Goal: Task Accomplishment & Management: Complete application form

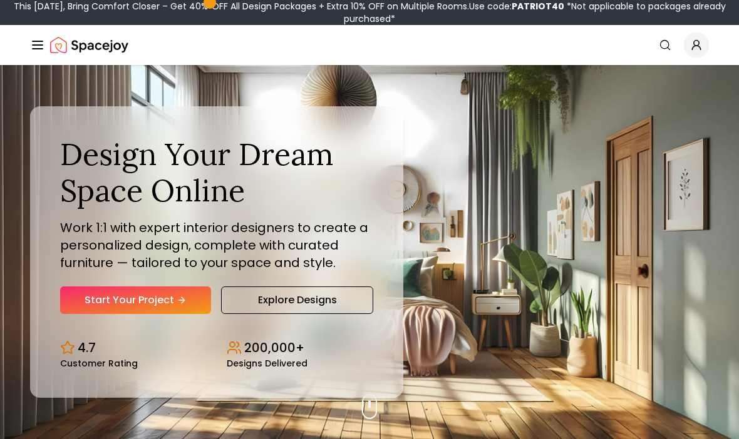
click at [190, 314] on link "Start Your Project" at bounding box center [135, 301] width 151 height 28
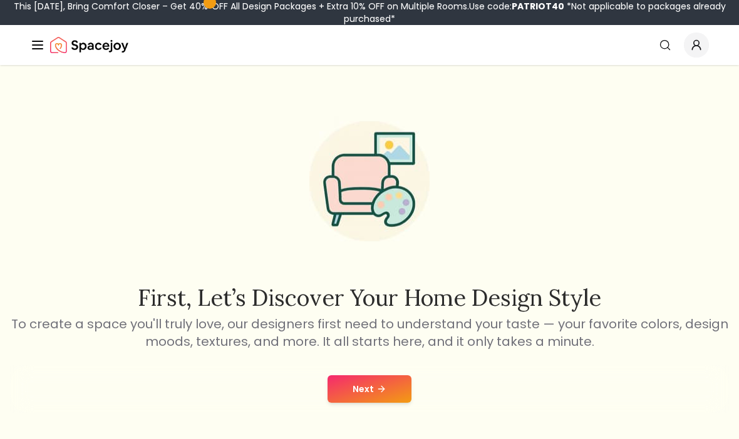
click at [356, 401] on button "Next" at bounding box center [369, 390] width 84 height 28
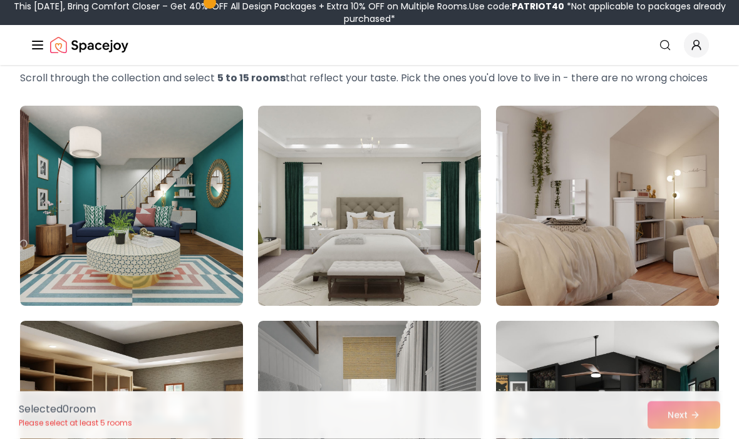
scroll to position [65, 0]
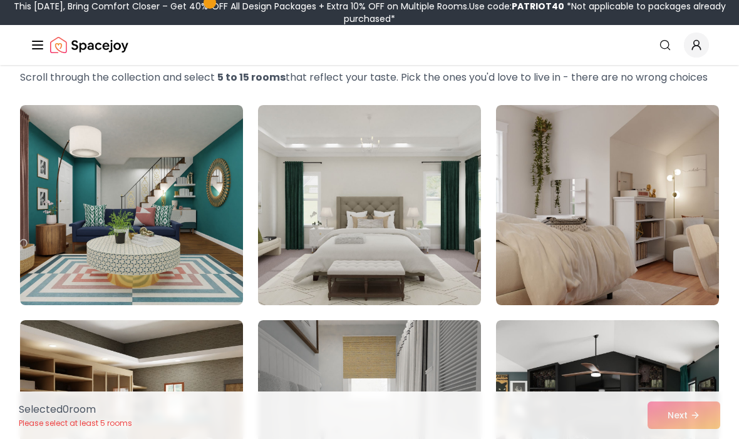
click at [589, 252] on img at bounding box center [607, 205] width 223 height 200
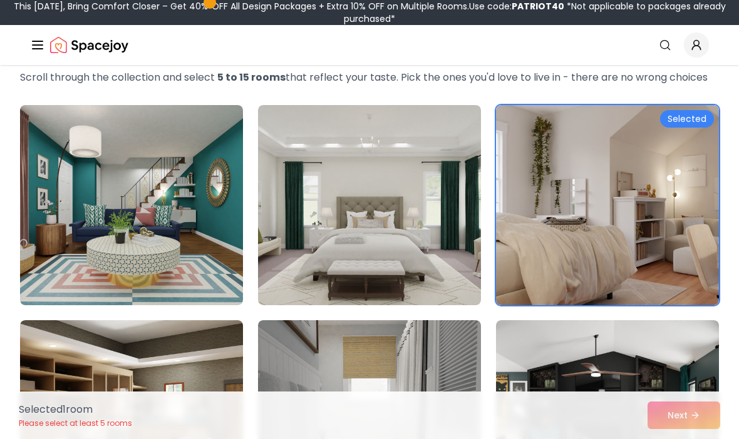
click at [694, 439] on div "Selected 1 room Please select at least 5 rooms Next" at bounding box center [369, 416] width 721 height 48
click at [681, 439] on div "Selected 1 room Please select at least 5 rooms Next" at bounding box center [369, 416] width 721 height 48
click at [683, 439] on div "Selected 1 room Please select at least 5 rooms Next" at bounding box center [369, 416] width 721 height 48
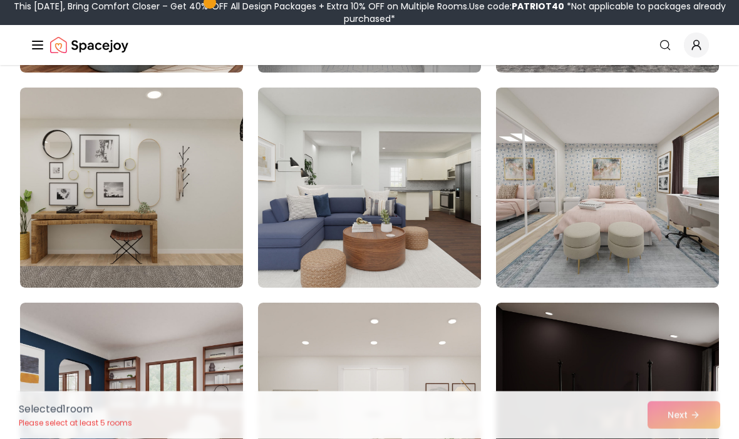
scroll to position [513, 0]
click at [632, 248] on img at bounding box center [607, 188] width 223 height 200
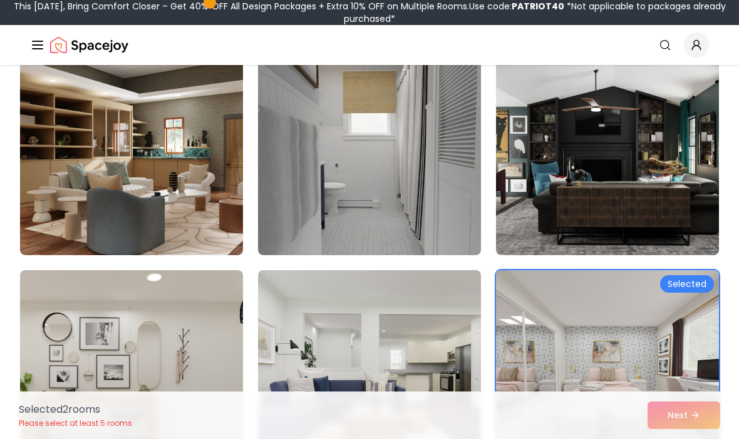
scroll to position [330, 0]
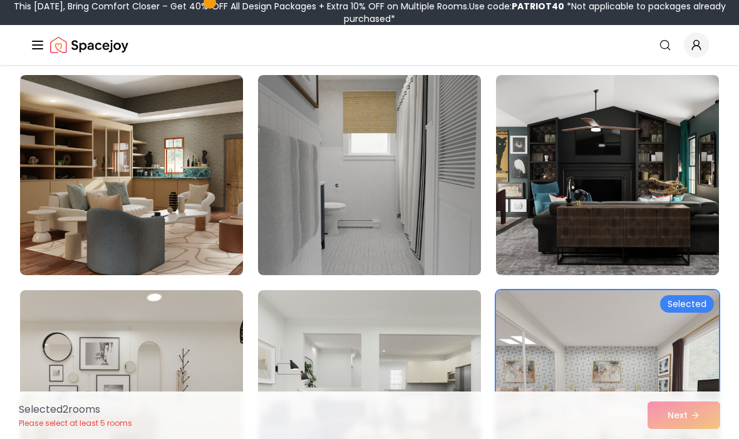
click at [386, 252] on img at bounding box center [369, 175] width 223 height 200
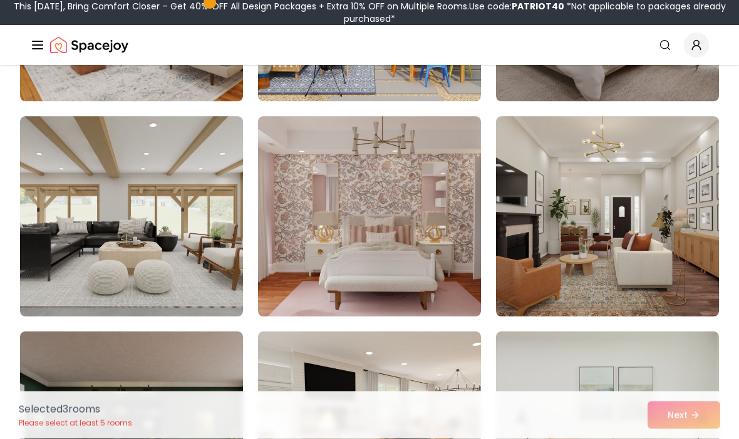
scroll to position [1346, 0]
click at [403, 275] on img at bounding box center [369, 216] width 223 height 200
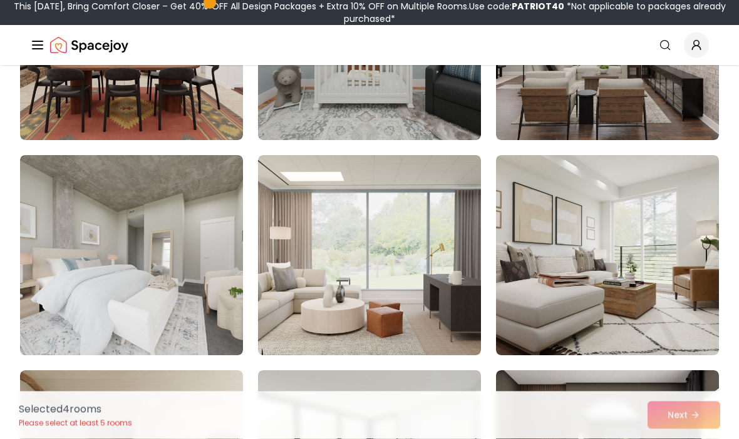
scroll to position [2167, 0]
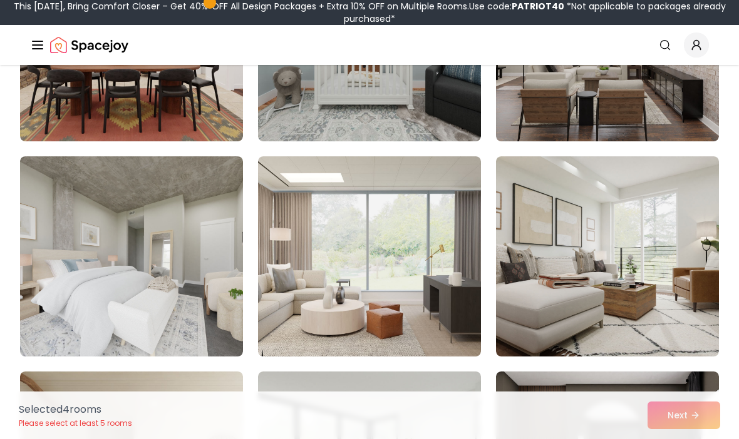
click at [186, 329] on img at bounding box center [131, 257] width 223 height 200
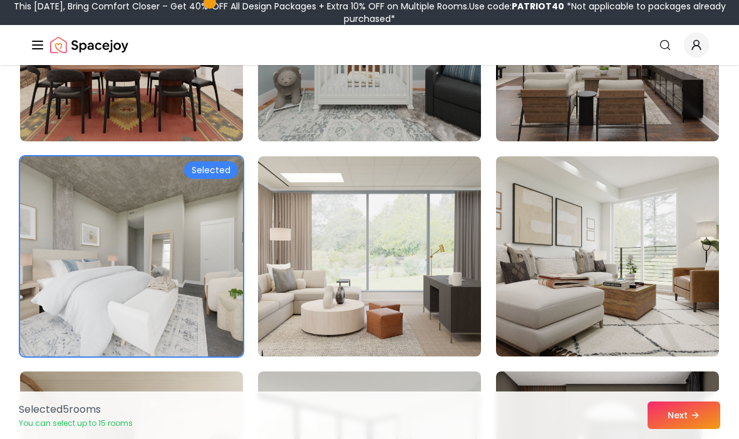
click at [690, 429] on button "Next" at bounding box center [683, 416] width 73 height 28
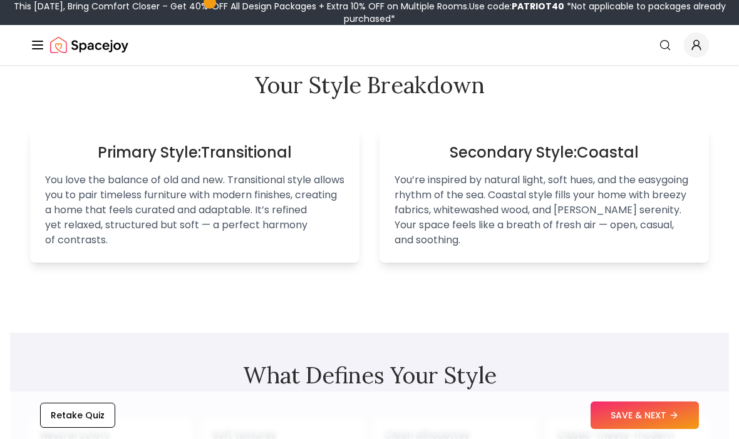
scroll to position [807, 0]
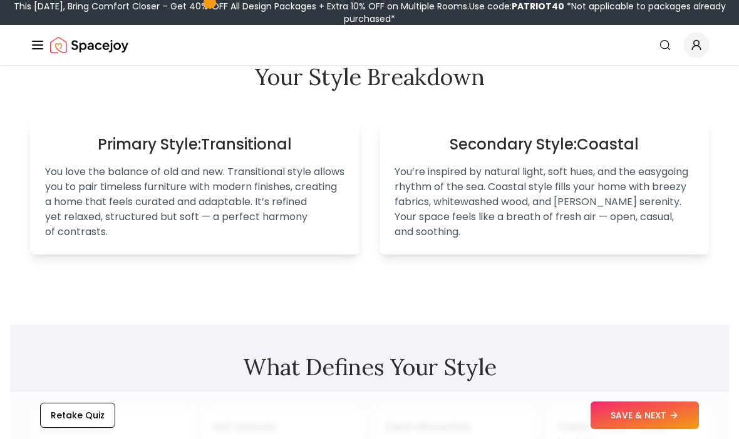
click at [612, 429] on button "SAVE & NEXT" at bounding box center [644, 416] width 108 height 28
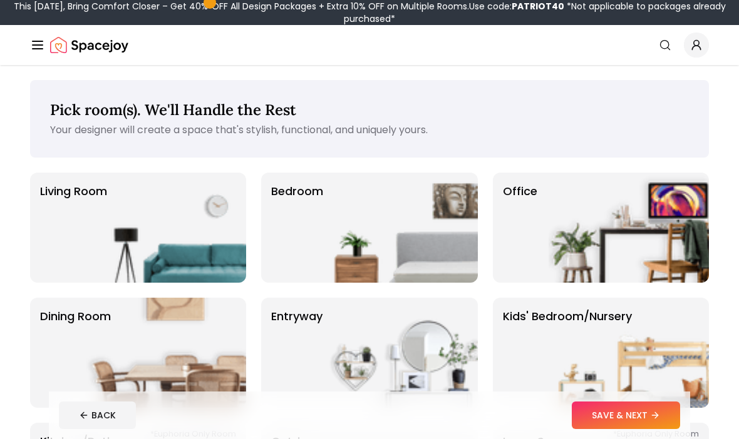
click at [366, 259] on img at bounding box center [397, 228] width 160 height 110
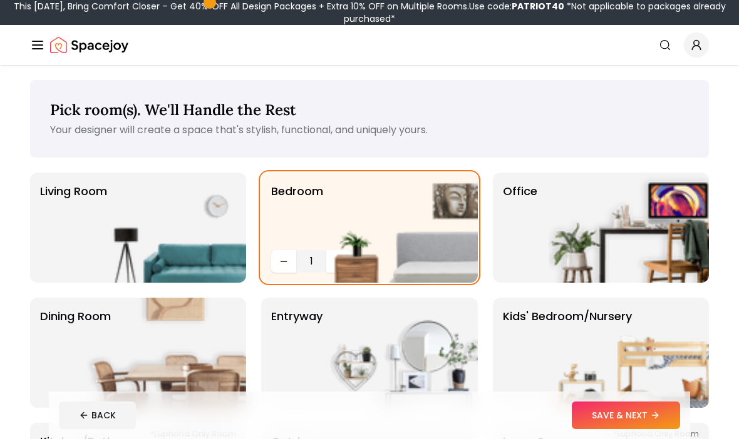
click at [607, 420] on button "SAVE & NEXT" at bounding box center [626, 416] width 108 height 28
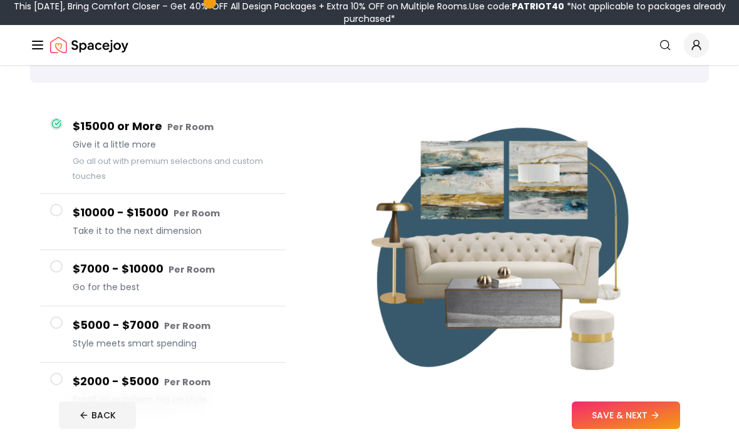
scroll to position [74, 0]
click at [165, 393] on div "$2000 - $5000 Per Room Small on numbers, big on style" at bounding box center [174, 392] width 203 height 36
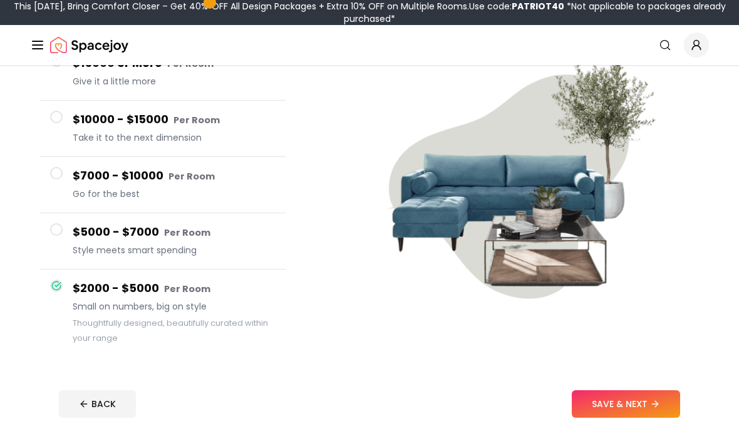
scroll to position [138, 0]
click at [617, 411] on button "SAVE & NEXT" at bounding box center [626, 405] width 108 height 28
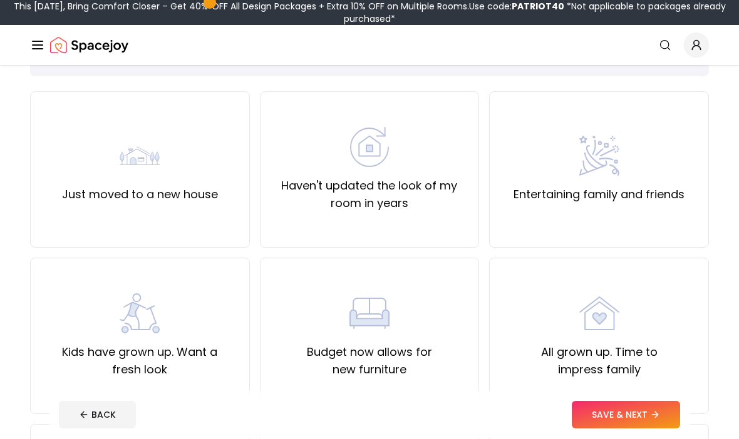
scroll to position [81, 0]
click at [434, 223] on div "Haven't updated the look of my room in years" at bounding box center [370, 169] width 220 height 157
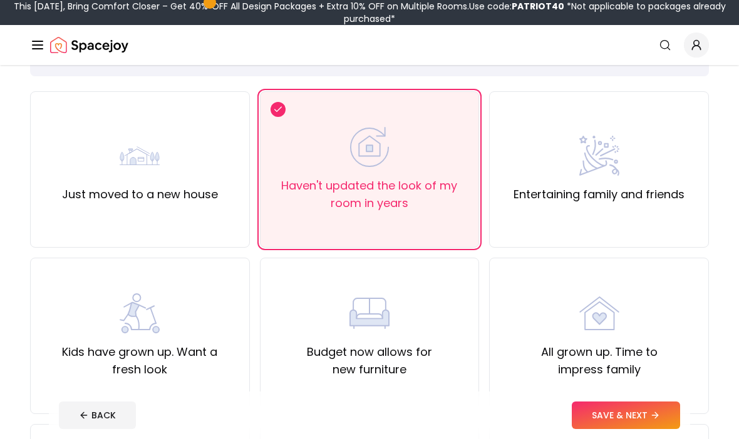
click at [608, 429] on button "SAVE & NEXT" at bounding box center [626, 416] width 108 height 28
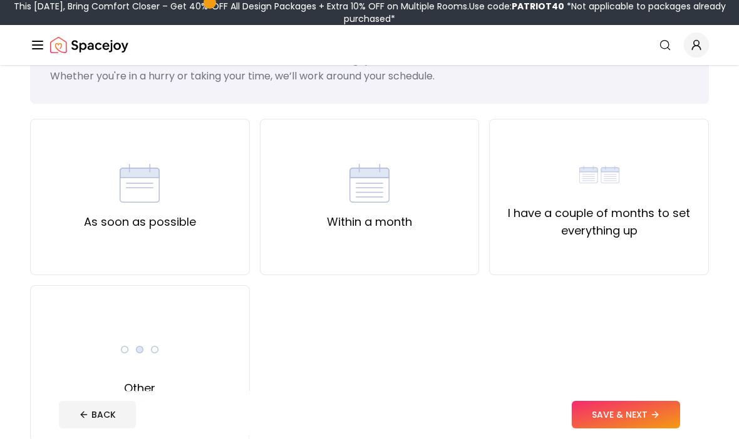
scroll to position [54, 0]
click at [208, 249] on div "As soon as possible" at bounding box center [140, 197] width 220 height 157
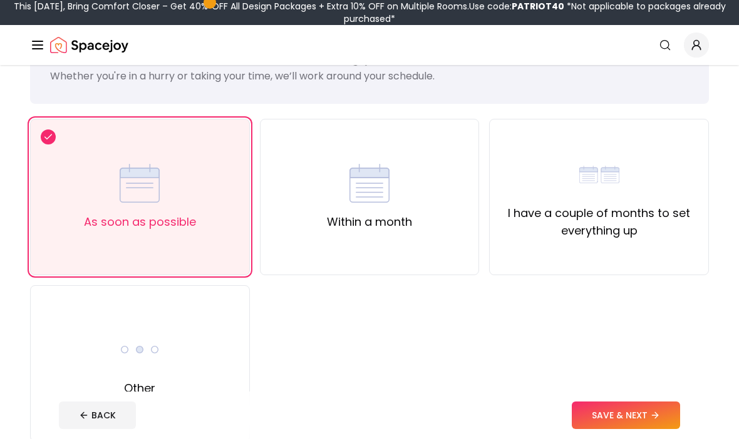
click at [601, 429] on button "SAVE & NEXT" at bounding box center [626, 416] width 108 height 28
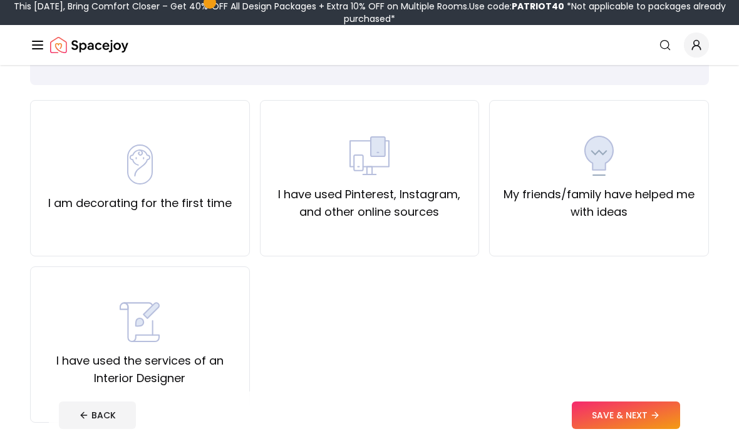
scroll to position [79, 0]
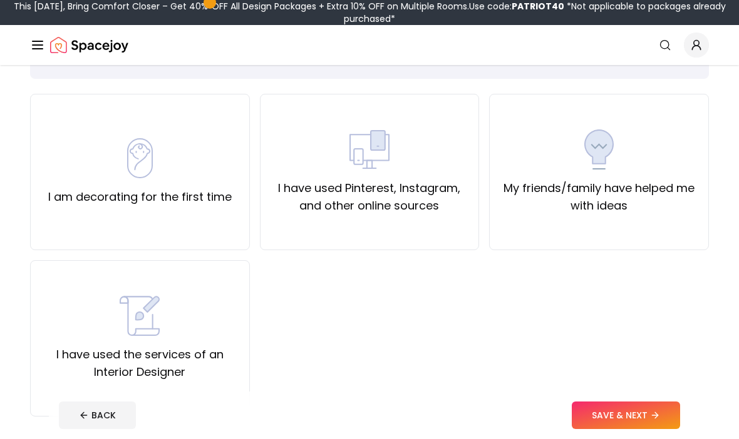
click at [570, 183] on label "My friends/family have helped me with ideas" at bounding box center [599, 197] width 198 height 35
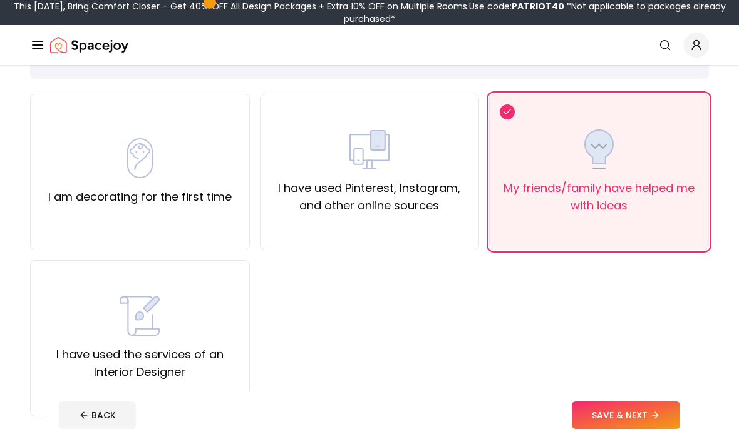
click at [632, 429] on button "SAVE & NEXT" at bounding box center [626, 416] width 108 height 28
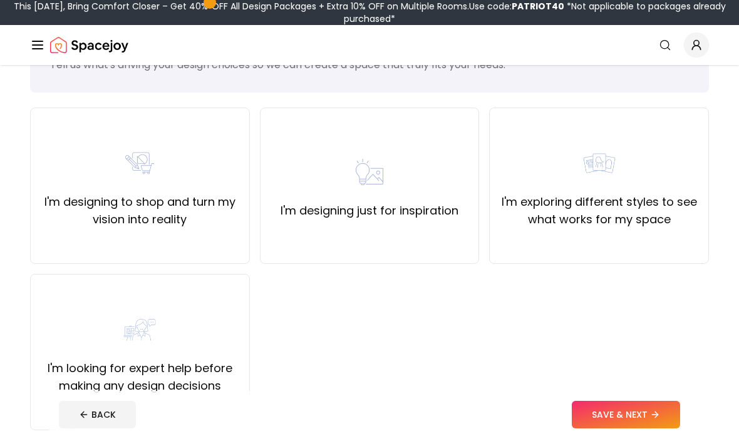
scroll to position [65, 0]
click at [341, 245] on div "I'm designing just for inspiration" at bounding box center [370, 186] width 220 height 157
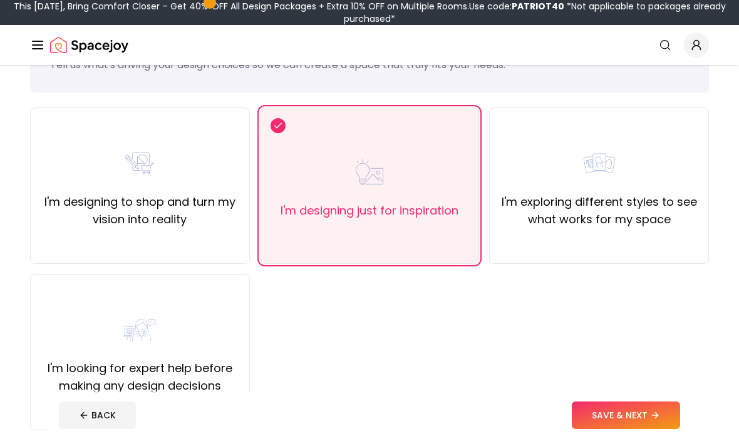
click at [597, 230] on div "I'm exploring different styles to see what works for my space" at bounding box center [599, 186] width 220 height 157
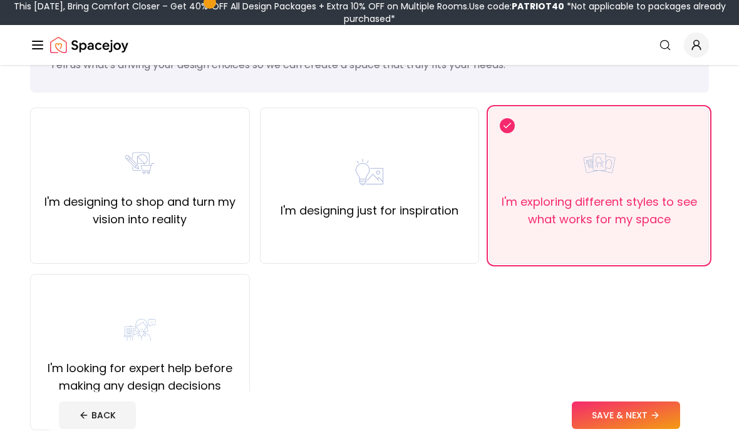
click at [616, 429] on button "SAVE & NEXT" at bounding box center [626, 416] width 108 height 28
